Goal: Task Accomplishment & Management: Manage account settings

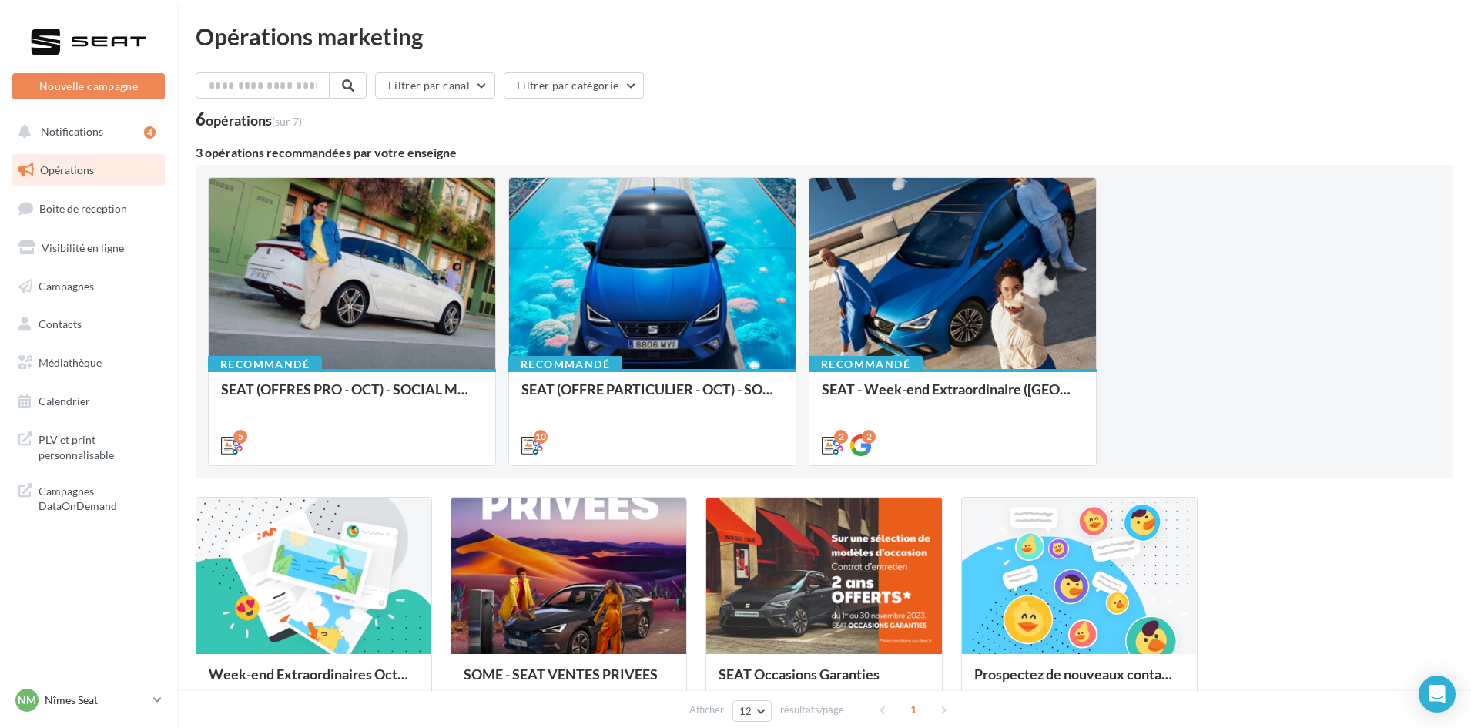
click at [82, 229] on ul "Opérations Boîte de réception Visibilité en ligne Campagnes Contacts Mes cibles…" at bounding box center [88, 286] width 165 height 276
click at [86, 213] on span "Boîte de réception" at bounding box center [83, 208] width 88 height 13
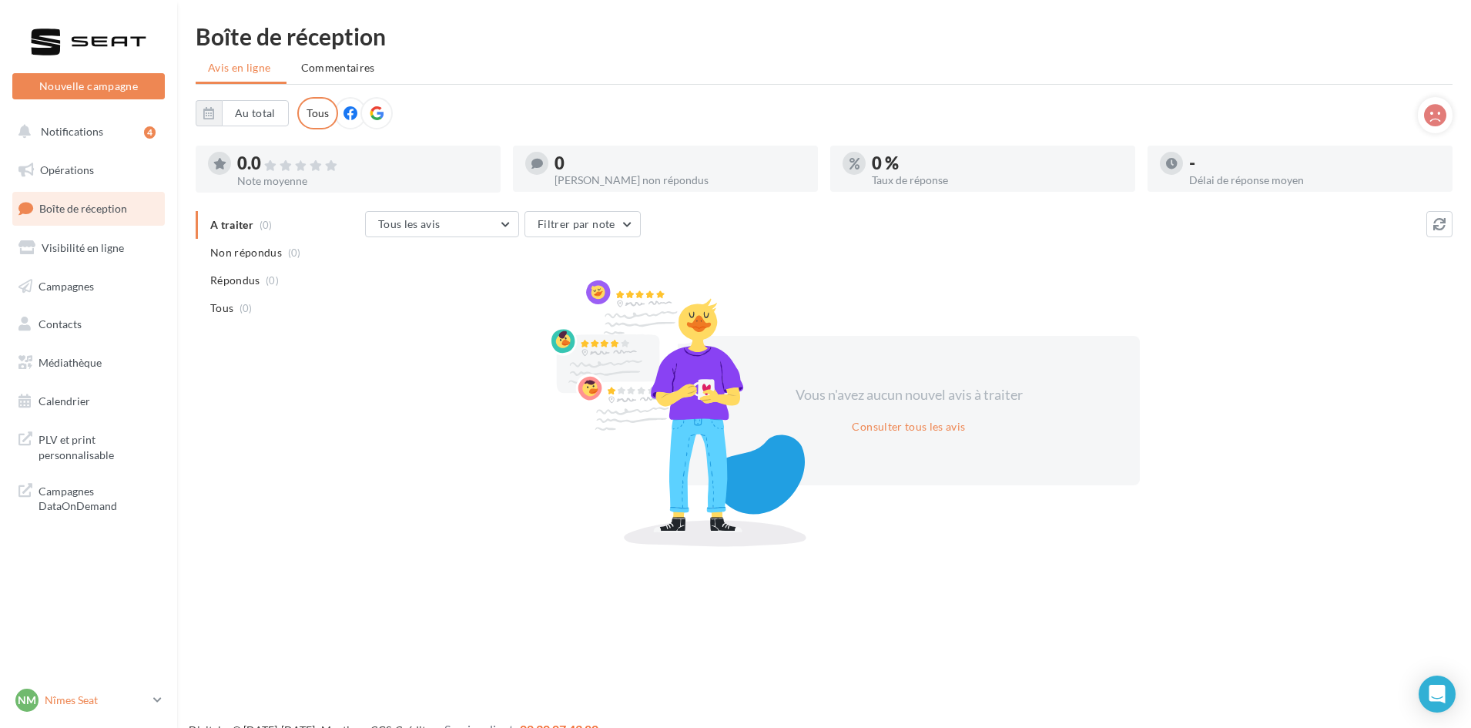
click at [55, 709] on div "Nm Nîmes Seat SEAT-NIMES" at bounding box center [81, 699] width 132 height 23
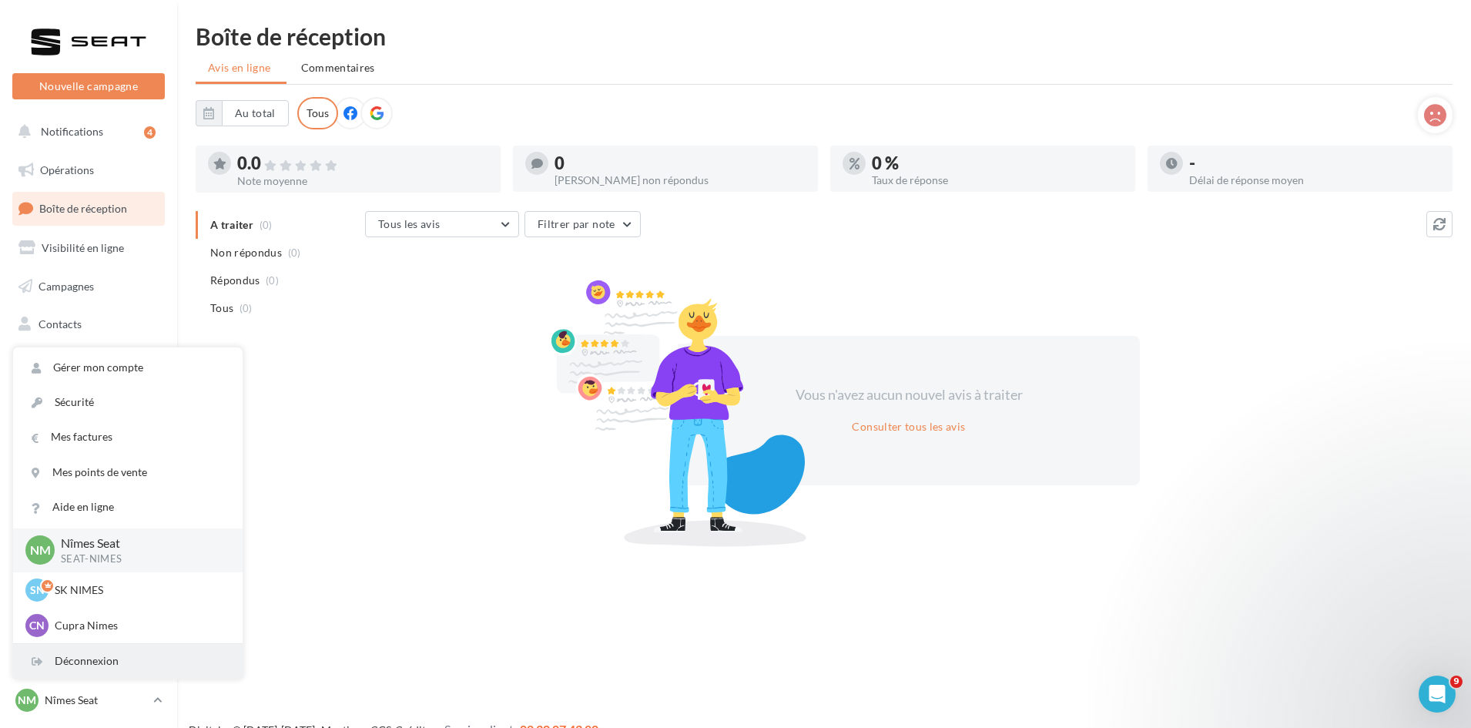
click at [84, 652] on div "Déconnexion" at bounding box center [127, 661] width 229 height 35
